Goal: Task Accomplishment & Management: Manage account settings

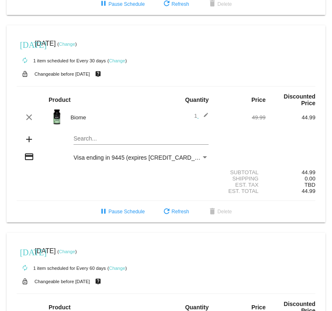
scroll to position [204, 0]
click at [4, 44] on div "[DATE] [DATE] ( Change ) autorenew 2 items scheduled for Every 30 days ( Change…" at bounding box center [166, 114] width 332 height 632
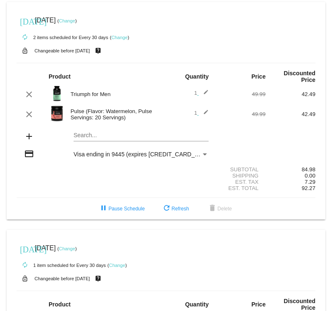
scroll to position [0, 0]
click at [207, 113] on mat-icon "edit" at bounding box center [204, 114] width 10 height 10
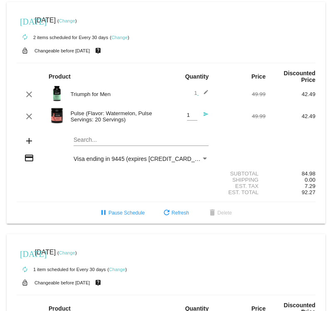
click at [124, 142] on mat-card "[DATE] [DATE] ( Change ) autorenew 2 items scheduled for Every 30 days ( Change…" at bounding box center [166, 112] width 319 height 221
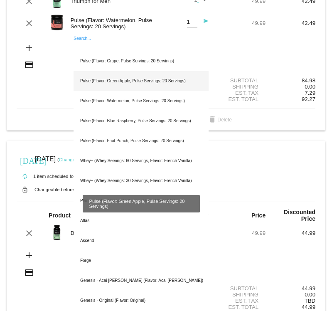
scroll to position [105, 0]
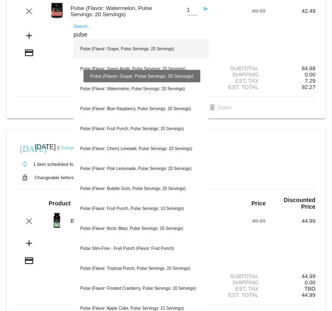
type input "pulse"
click at [141, 44] on div "Pulse (Flavor: Grape, Pulse Servings: 20 Servings)" at bounding box center [141, 49] width 135 height 20
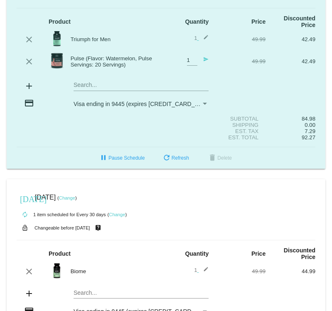
scroll to position [41, 0]
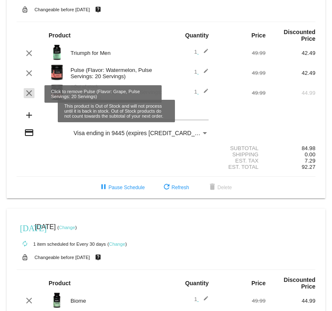
click at [30, 94] on mat-icon "clear" at bounding box center [29, 93] width 10 height 10
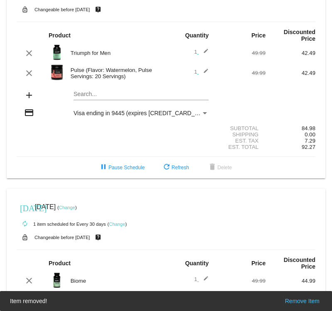
click at [92, 96] on mat-card "[DATE] [DATE] ( Change ) autorenew 2 items scheduled for Every 30 days ( Change…" at bounding box center [166, 69] width 319 height 217
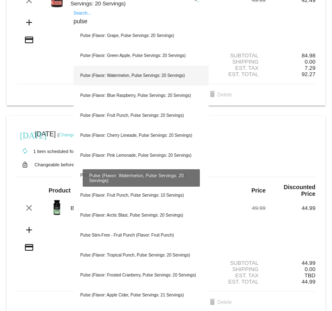
scroll to position [131, 0]
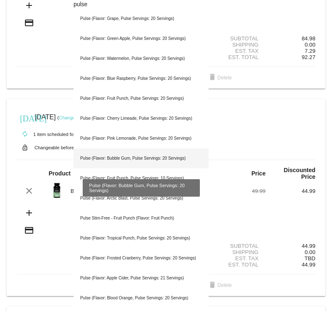
type input "pulse"
click at [136, 155] on div "Pulse (Flavor: Bubble Gum, Pulse Servings: 20 Servings)" at bounding box center [141, 158] width 135 height 20
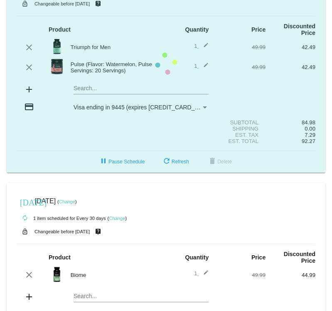
scroll to position [37, 0]
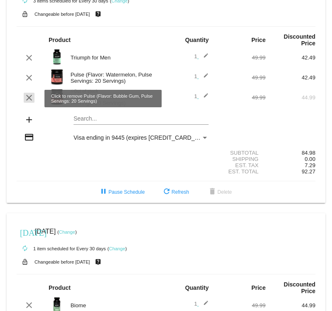
click at [29, 93] on mat-icon "clear" at bounding box center [29, 98] width 10 height 10
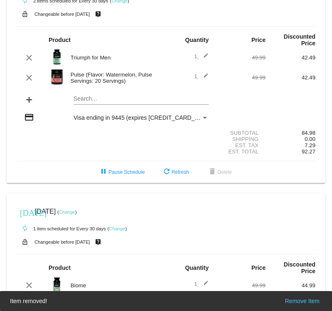
click at [116, 101] on mat-card "[DATE] [DATE] ( Change ) autorenew 2 items scheduled for Every 30 days ( Change…" at bounding box center [166, 74] width 319 height 217
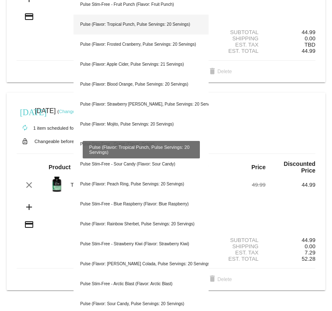
scroll to position [345, 0]
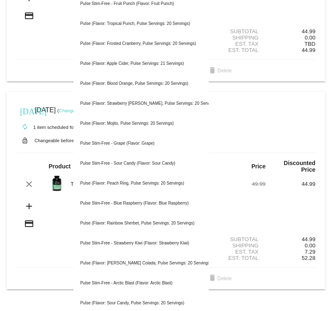
type input "pulse"
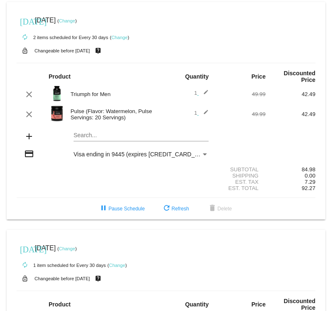
click at [104, 139] on mat-card "[DATE] [DATE] ( Change ) autorenew 2 items scheduled for Every 30 days ( Change…" at bounding box center [166, 110] width 319 height 217
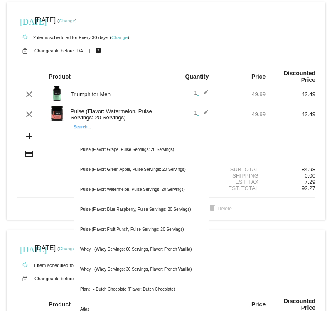
type input "l"
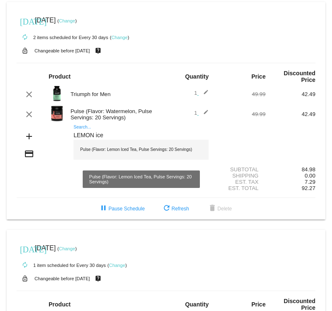
type input "LEMON ice"
click at [101, 155] on div "Pulse (Flavor: Lemon Iced Tea, Pulse Servings: 20 Servings)" at bounding box center [141, 150] width 135 height 20
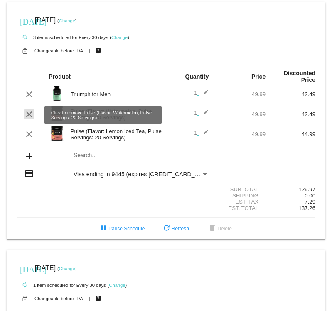
click at [29, 115] on mat-icon "clear" at bounding box center [29, 114] width 10 height 10
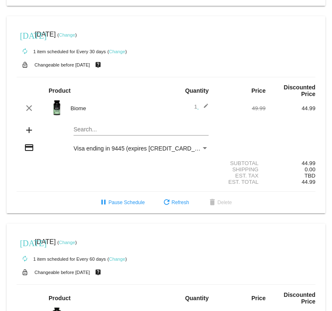
scroll to position [209, 0]
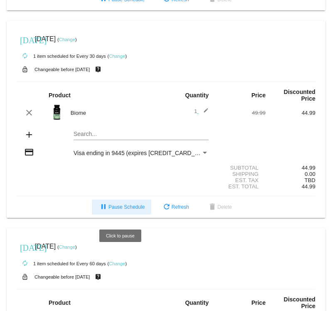
click at [126, 210] on span "pause Pause Schedule" at bounding box center [121, 207] width 46 height 6
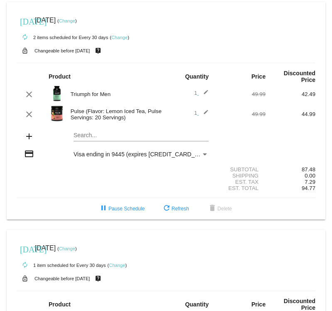
scroll to position [0, 0]
